Goal: Contribute content

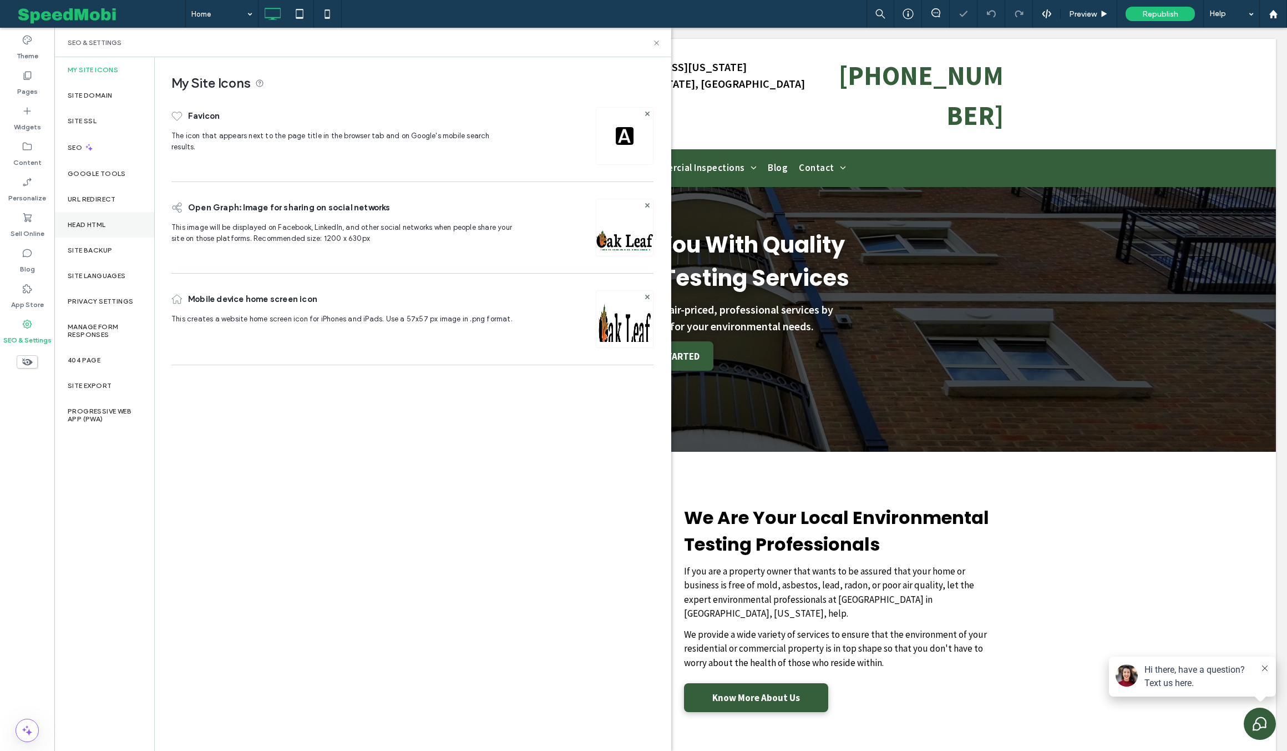
click at [105, 219] on div "Head HTML" at bounding box center [104, 225] width 100 height 26
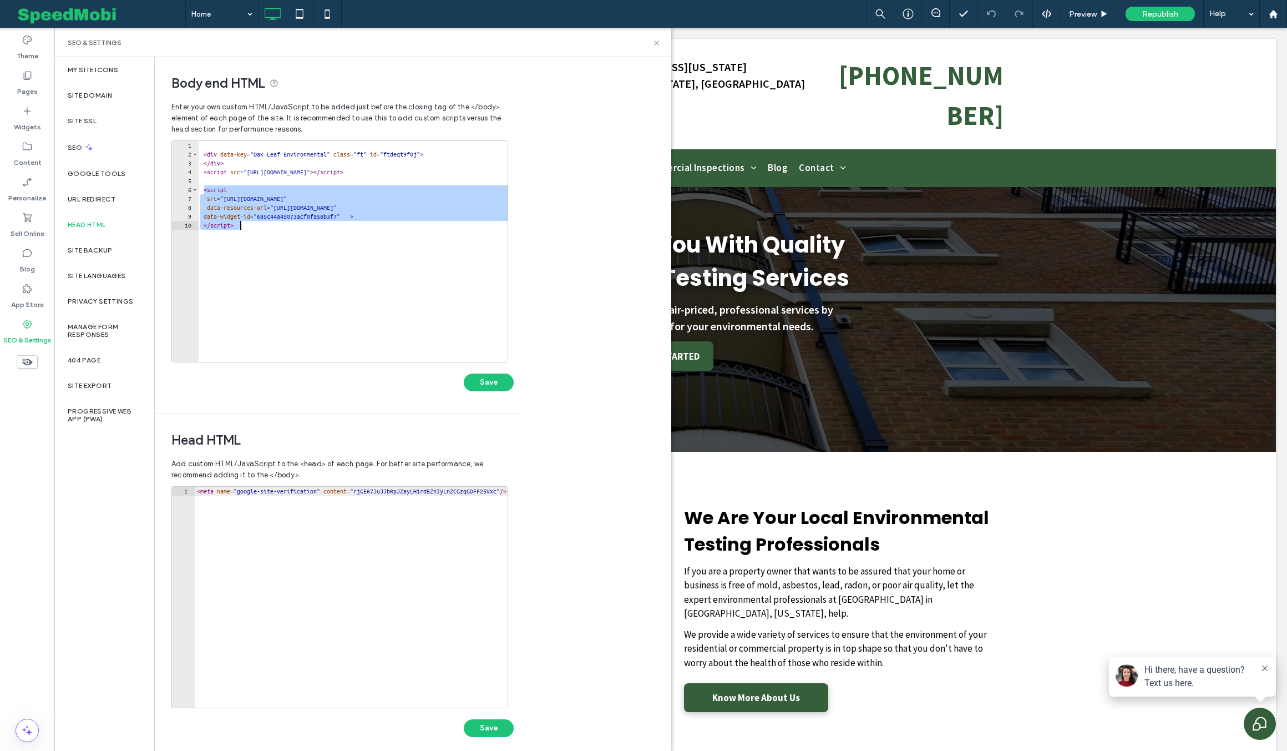
drag, startPoint x: 205, startPoint y: 190, endPoint x: 252, endPoint y: 235, distance: 65.6
click at [252, 235] on div "< div data-key = "Oak Leaf Environmental" class = "ft" id = "ftdeqt9f0j" > </ d…" at bounding box center [356, 260] width 316 height 239
type textarea "**********"
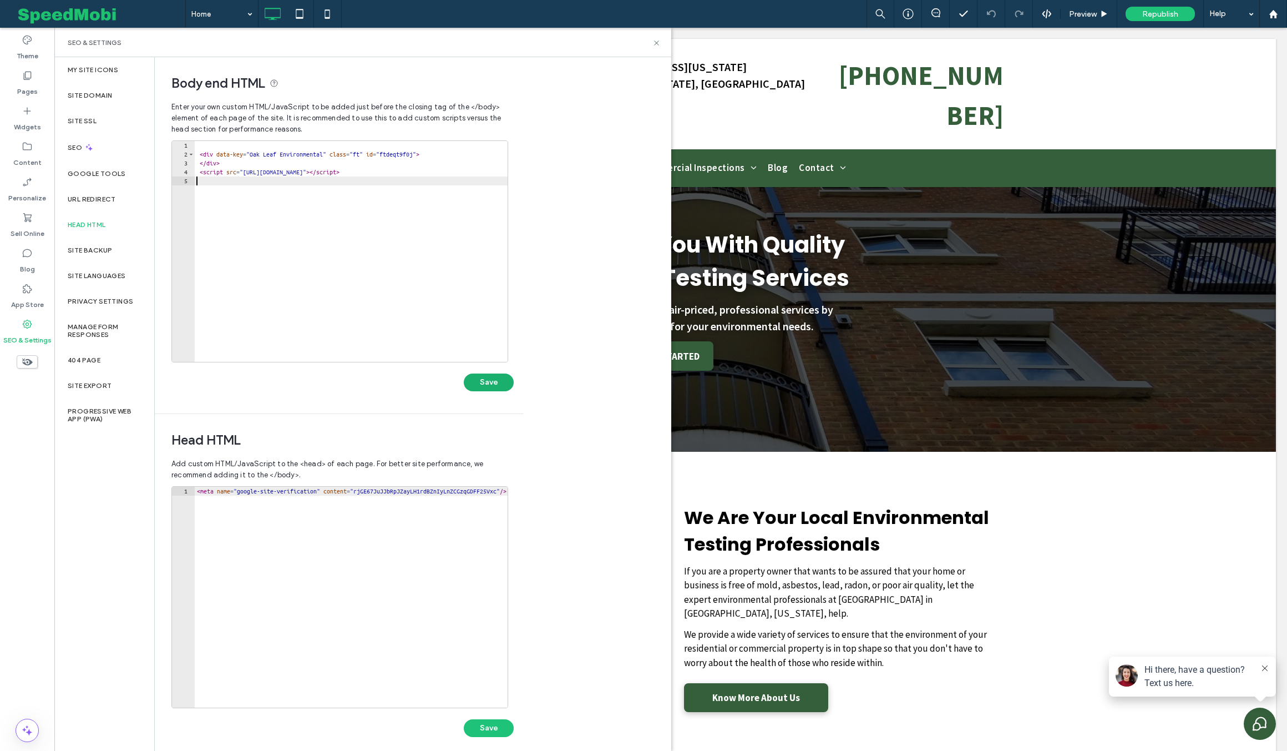
click at [489, 383] on button "Save" at bounding box center [489, 382] width 50 height 18
click at [658, 46] on icon at bounding box center [657, 43] width 8 height 8
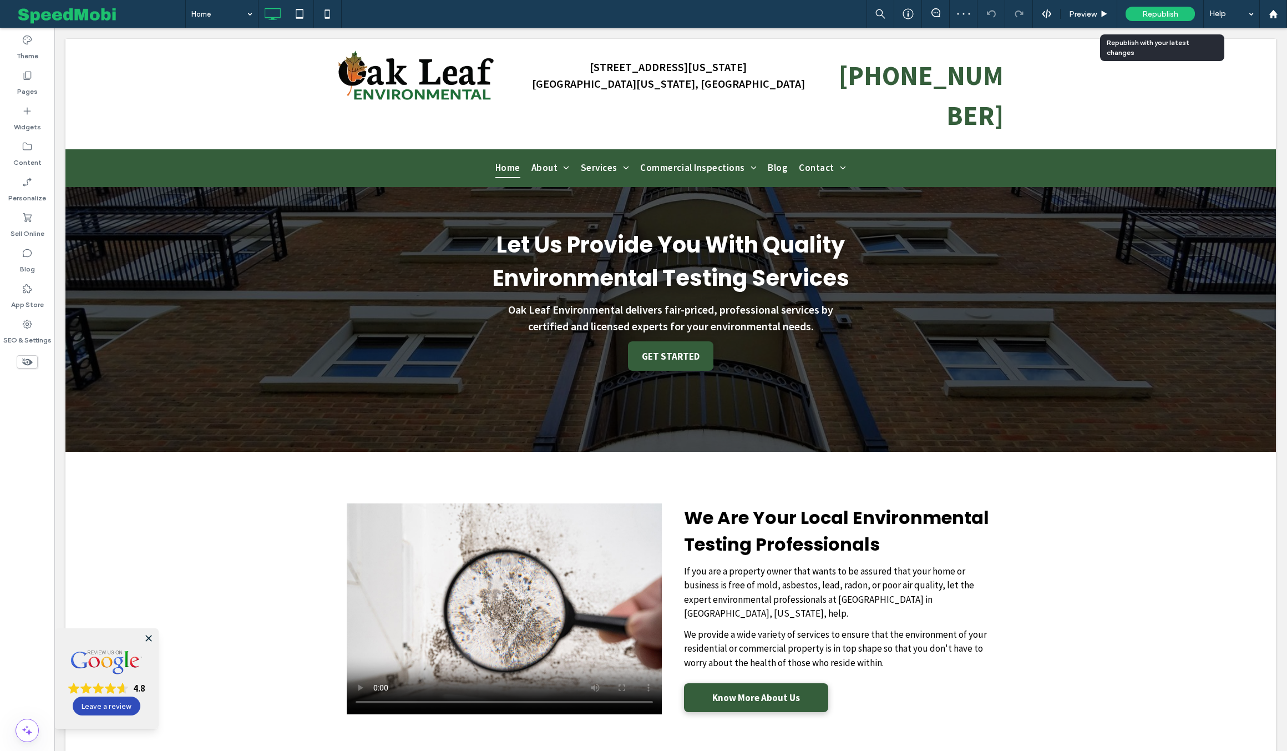
click at [1144, 15] on span "Republish" at bounding box center [1161, 13] width 36 height 9
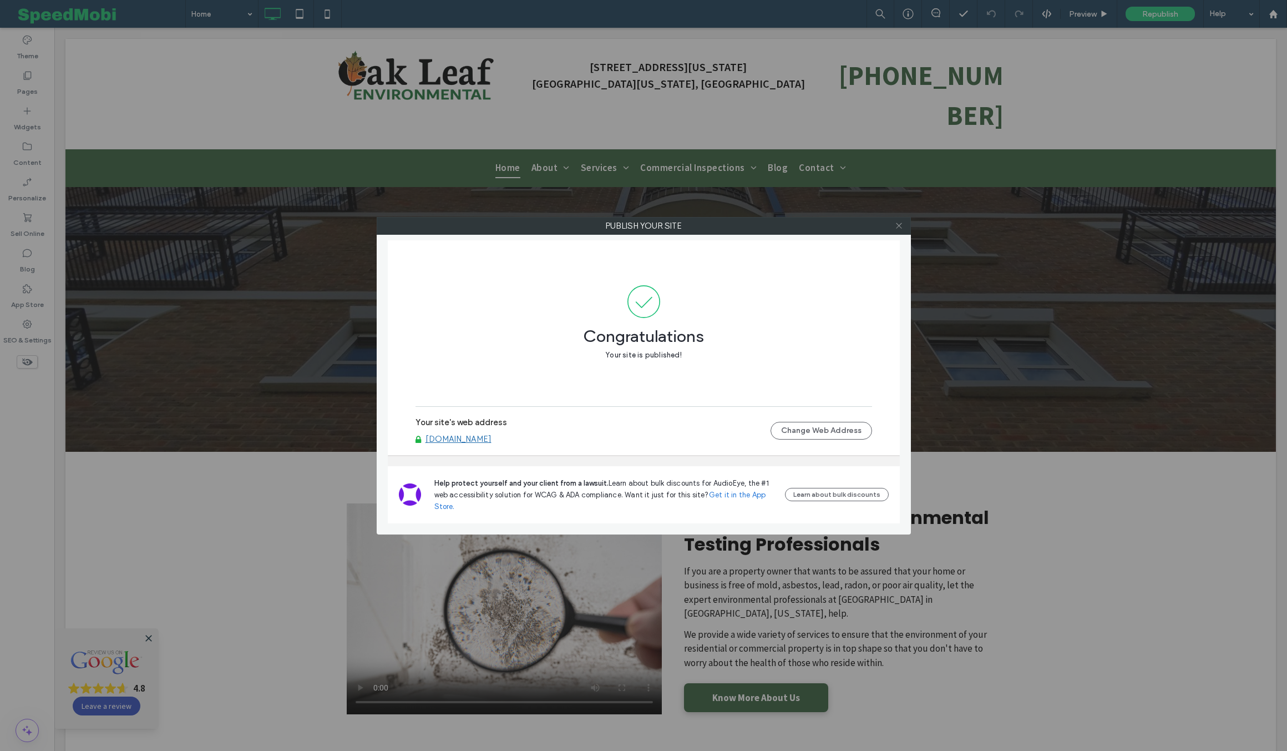
click at [896, 225] on icon at bounding box center [899, 225] width 8 height 8
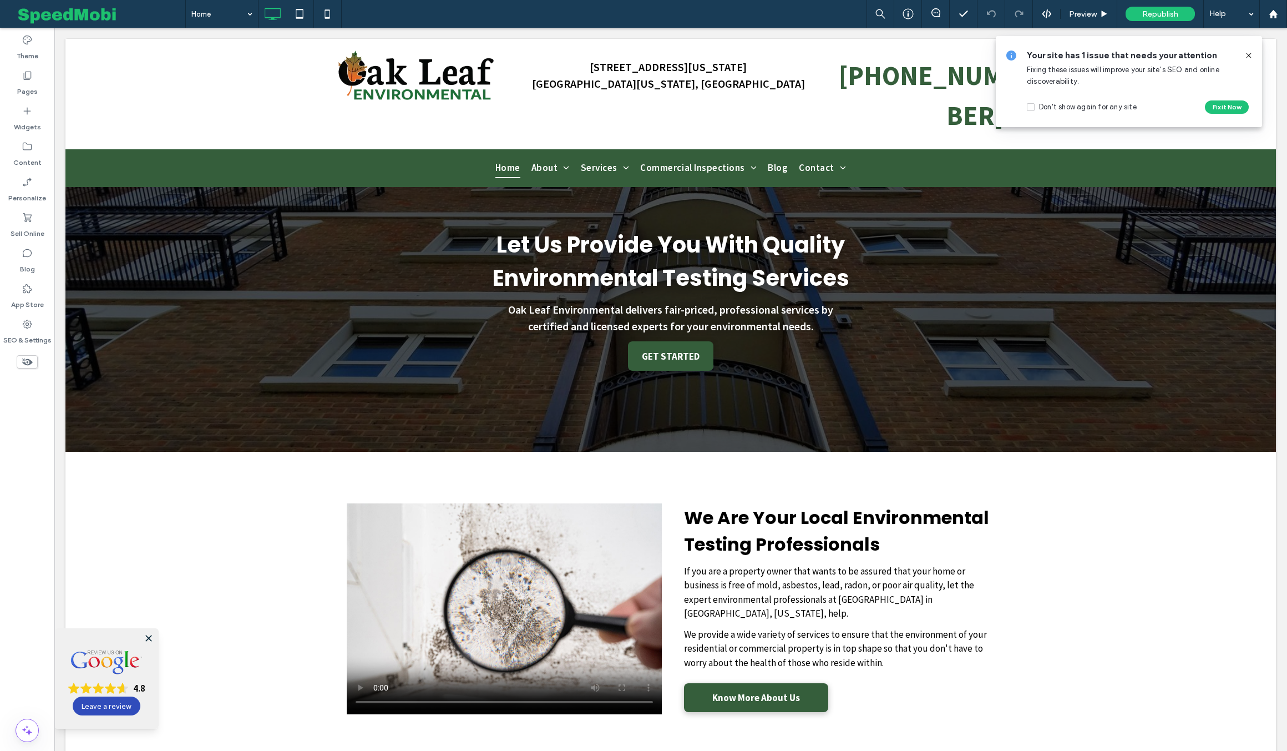
click at [1249, 56] on icon at bounding box center [1249, 55] width 9 height 9
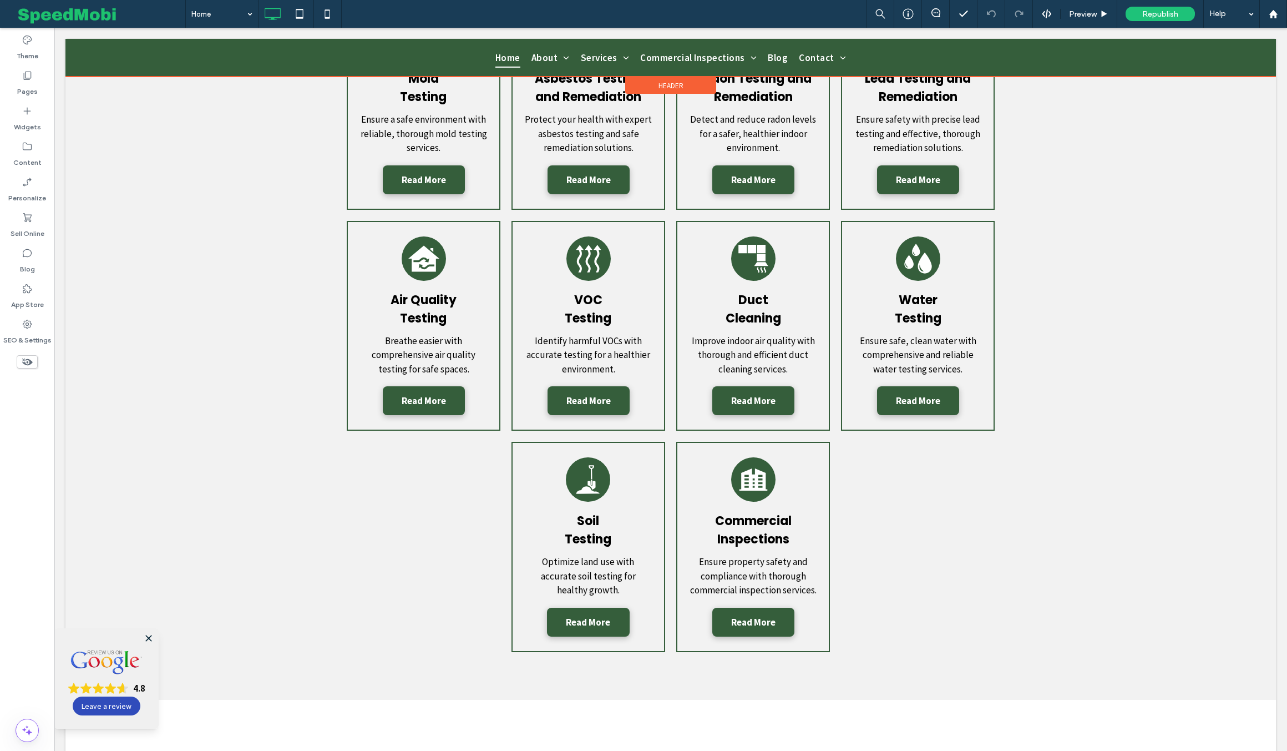
scroll to position [879, 0]
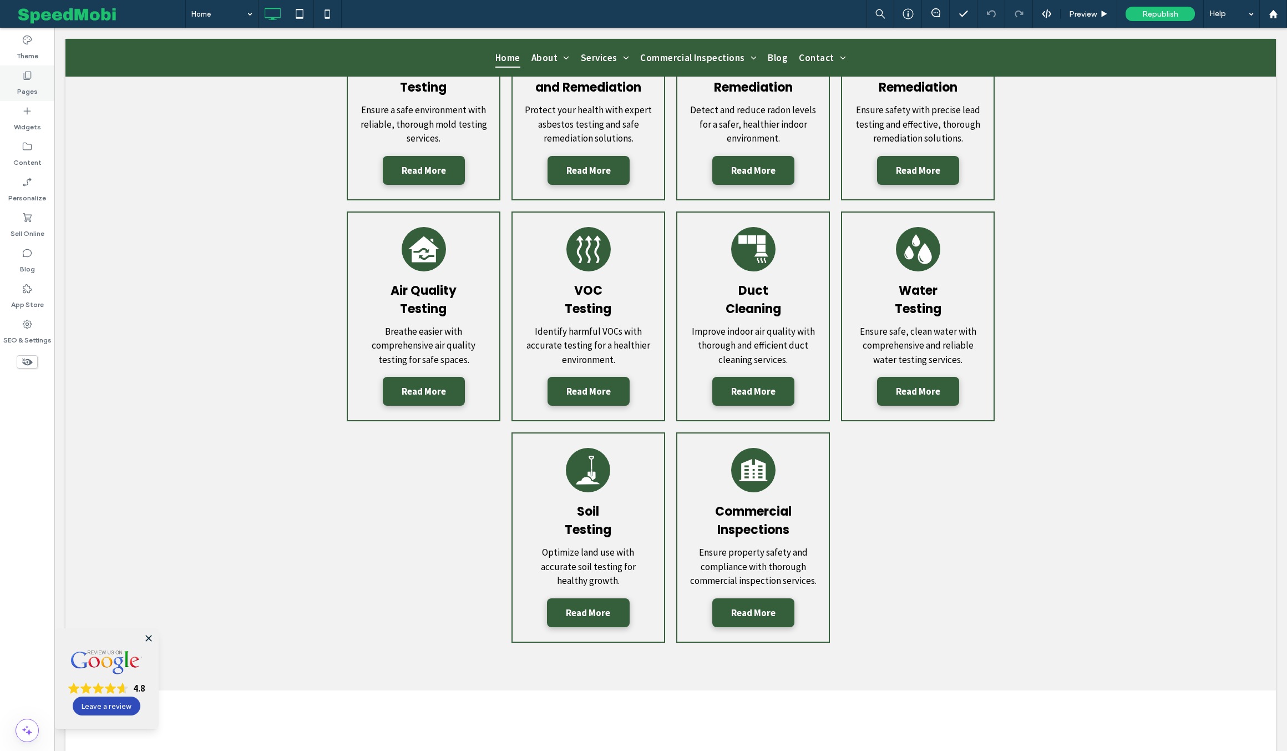
click at [34, 85] on label "Pages" at bounding box center [27, 89] width 21 height 16
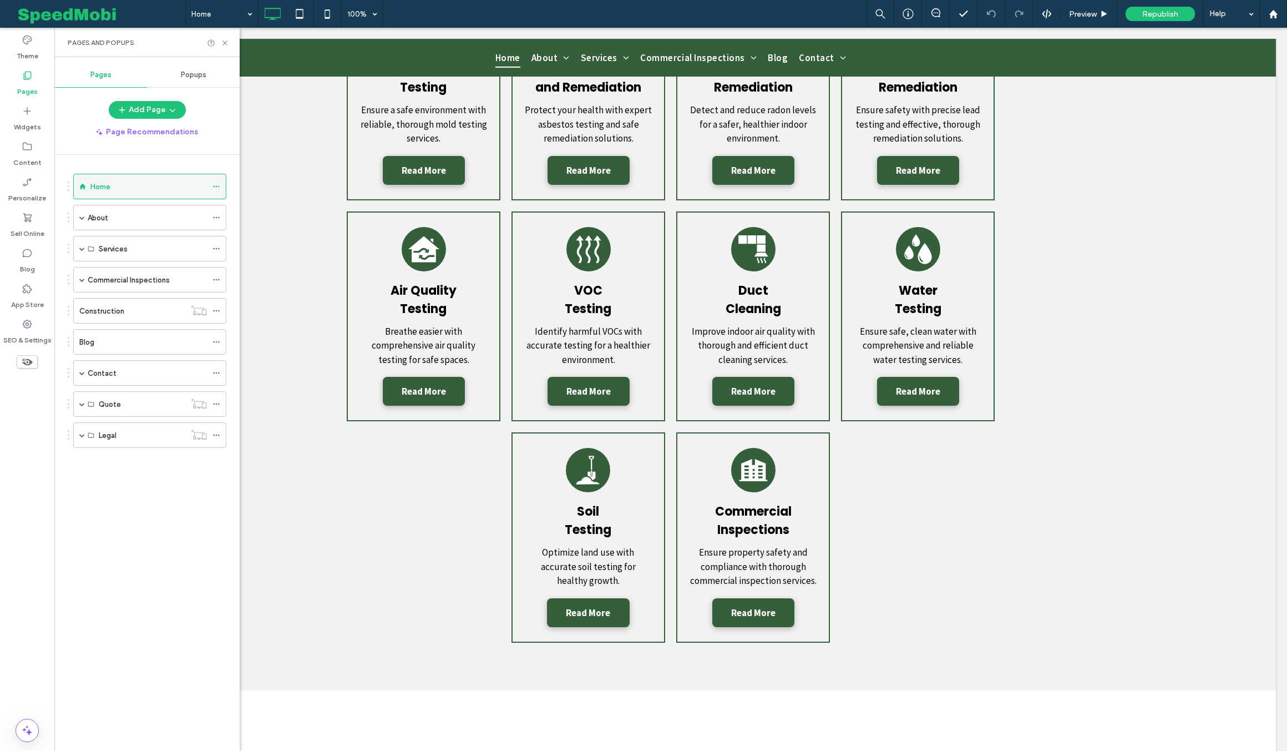
click at [122, 191] on div "Home" at bounding box center [148, 187] width 117 height 12
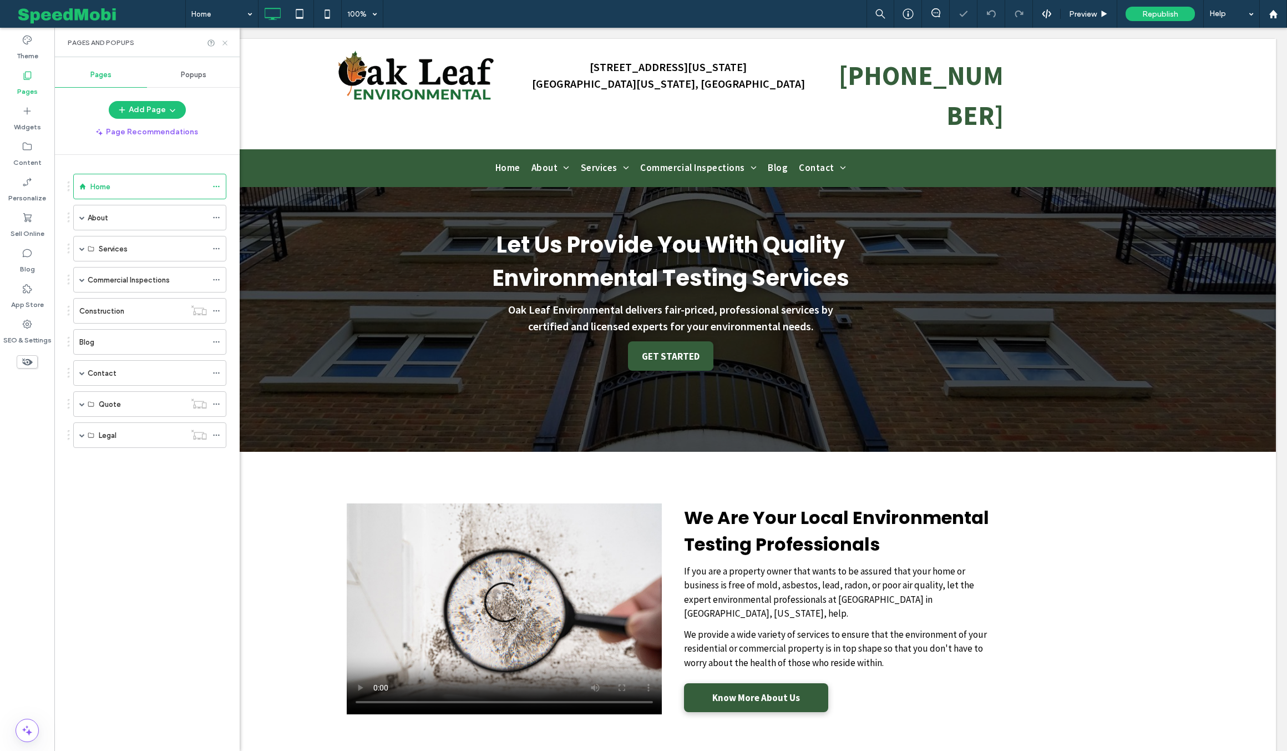
scroll to position [0, 0]
click at [228, 43] on icon at bounding box center [225, 43] width 8 height 8
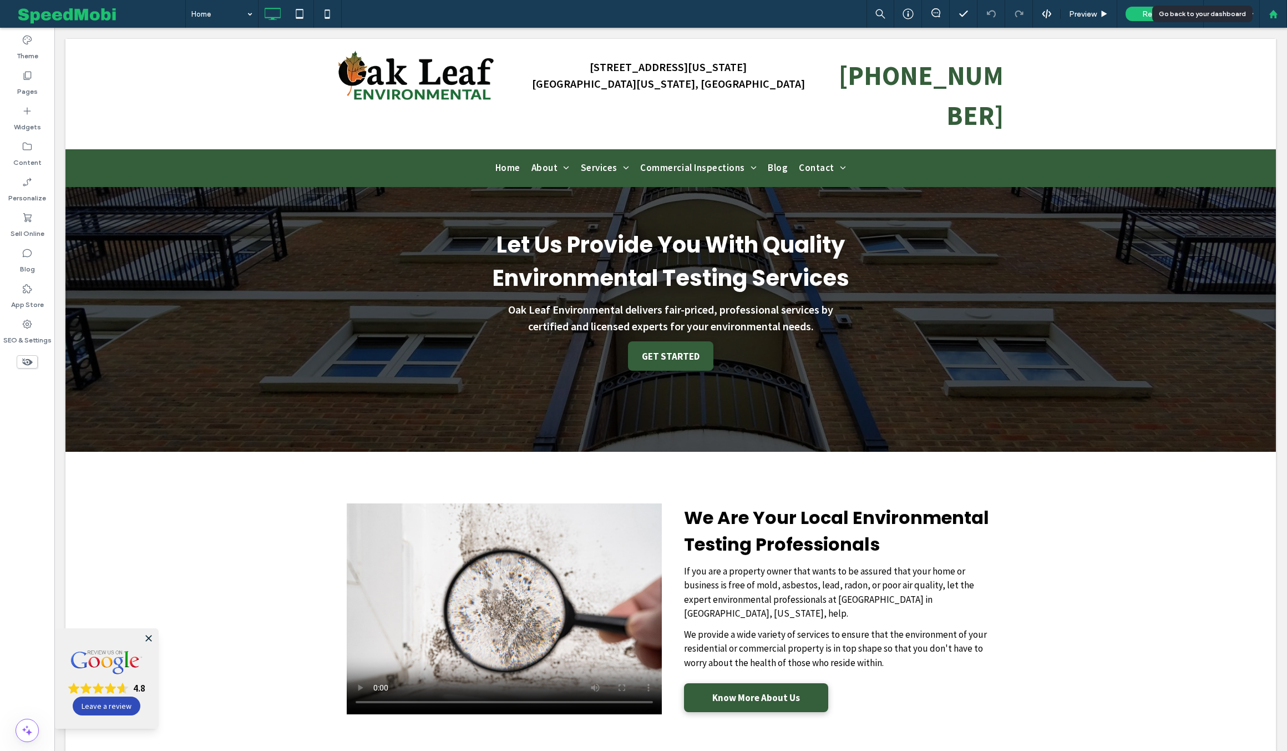
click at [1271, 13] on use at bounding box center [1273, 13] width 8 height 8
